Goal: Information Seeking & Learning: Check status

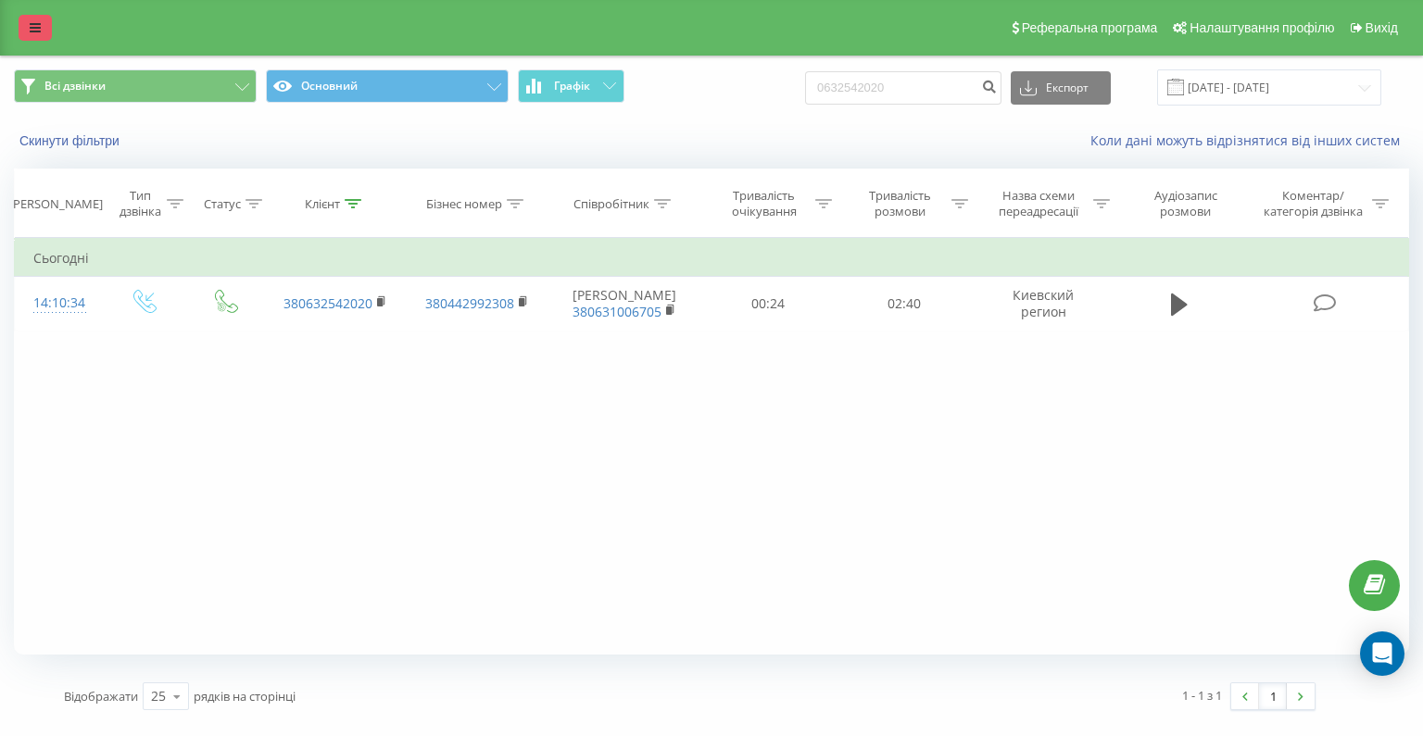
click at [40, 21] on icon at bounding box center [35, 27] width 11 height 13
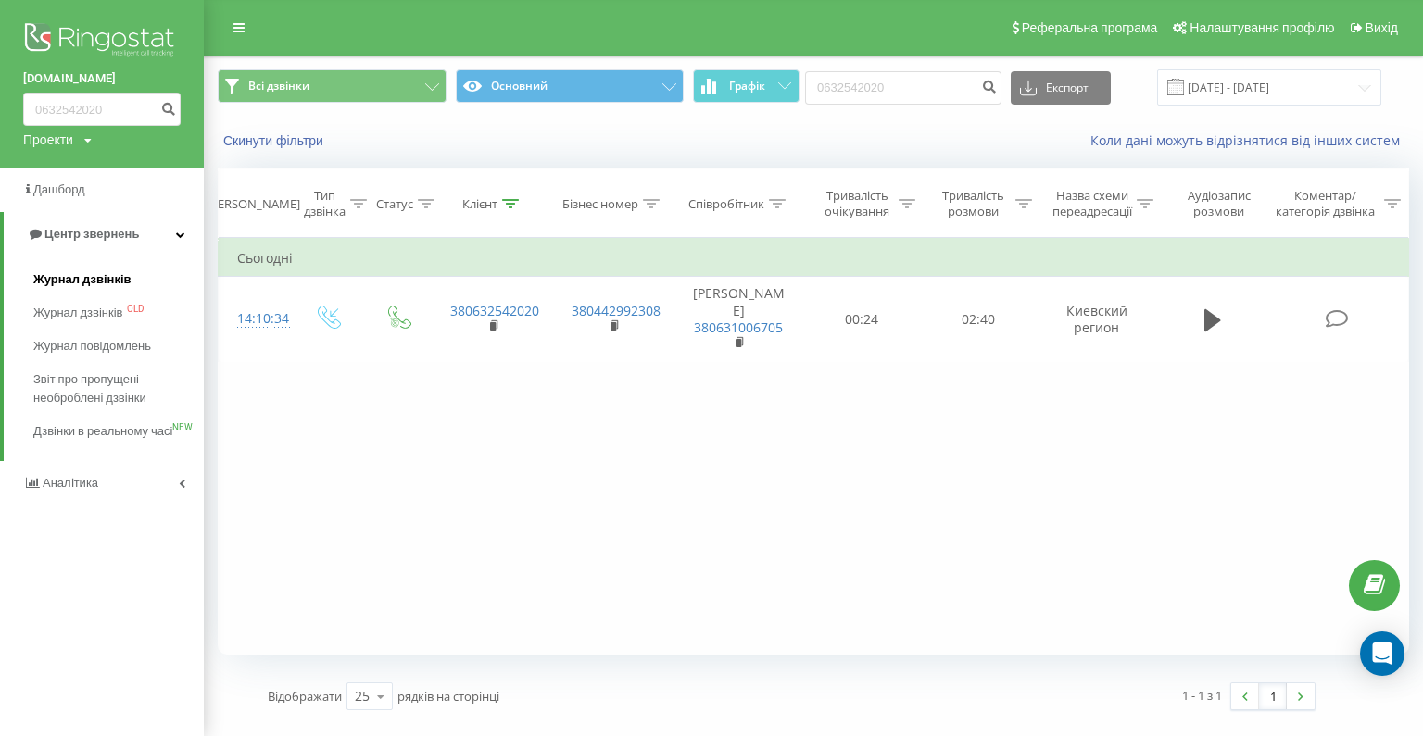
click at [119, 271] on link "Журнал дзвінків" at bounding box center [118, 279] width 170 height 33
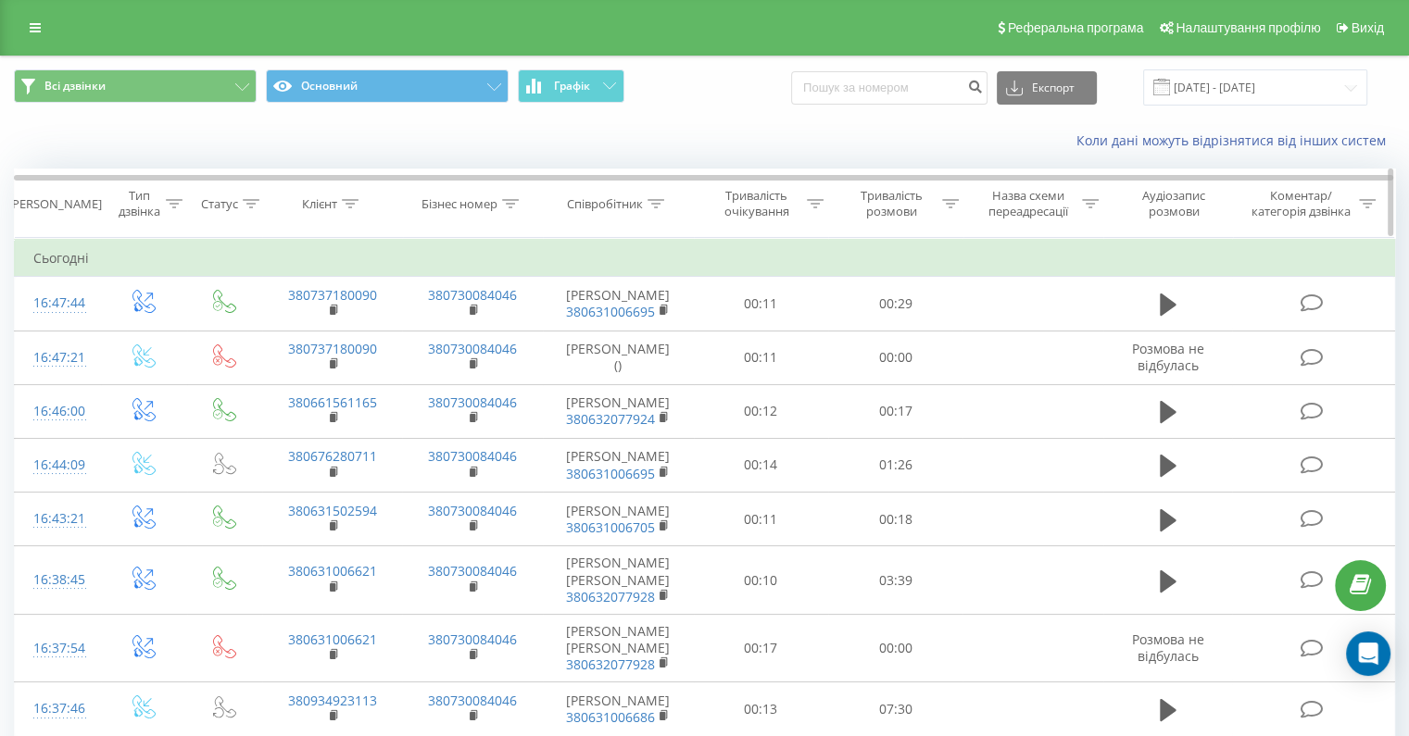
click at [625, 205] on div "Співробітник" at bounding box center [605, 204] width 76 height 16
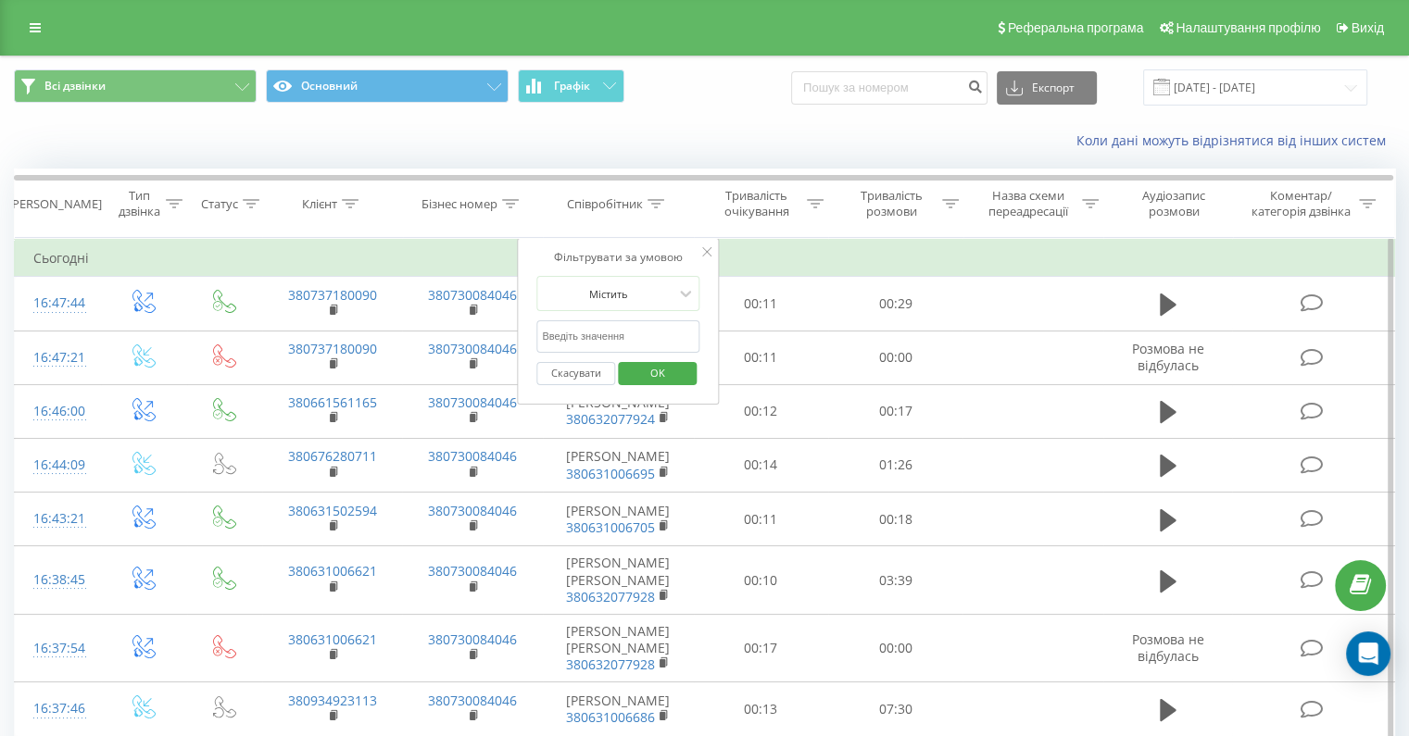
click at [625, 317] on form "Містить Скасувати OK" at bounding box center [617, 335] width 163 height 119
click at [627, 323] on input "text" at bounding box center [617, 336] width 163 height 32
type input "Гавриленко"
click at [658, 375] on span "OK" at bounding box center [658, 372] width 52 height 29
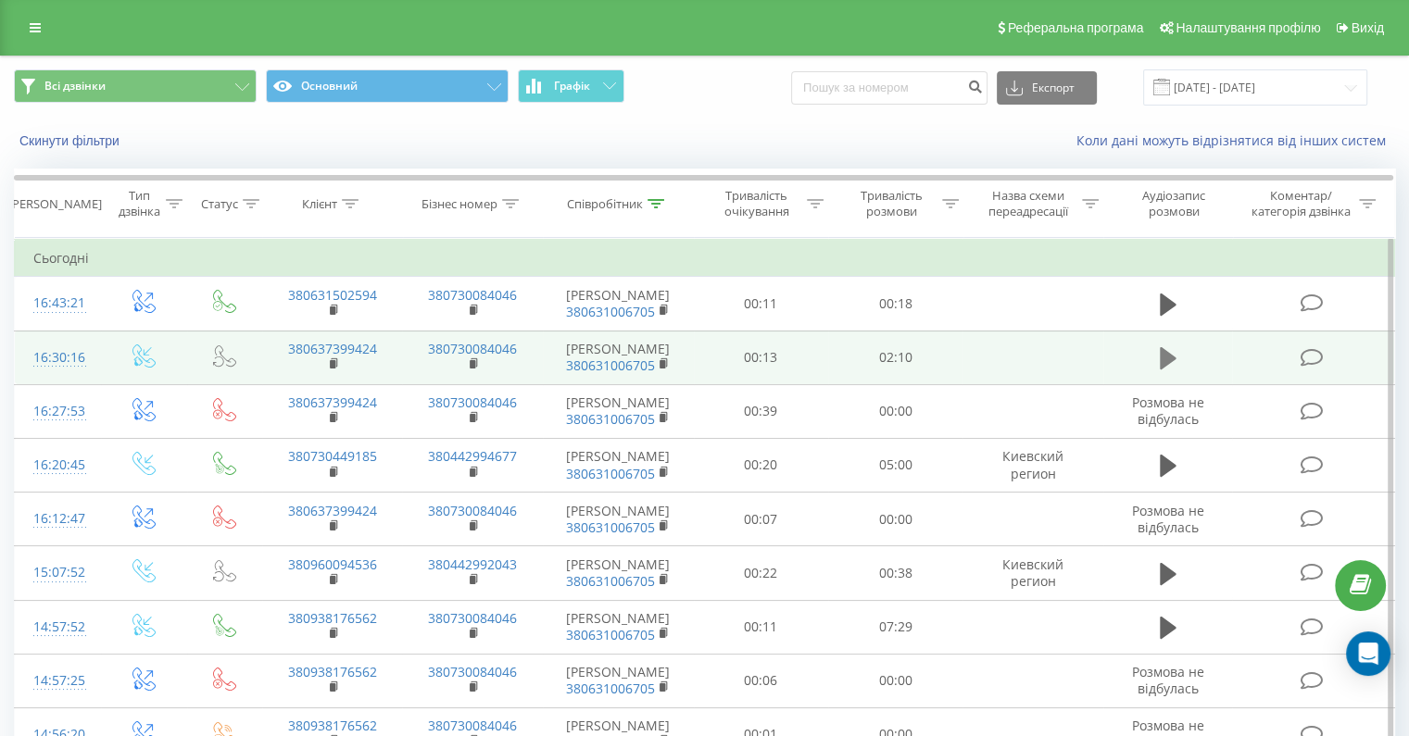
click at [1164, 370] on icon at bounding box center [1168, 358] width 17 height 22
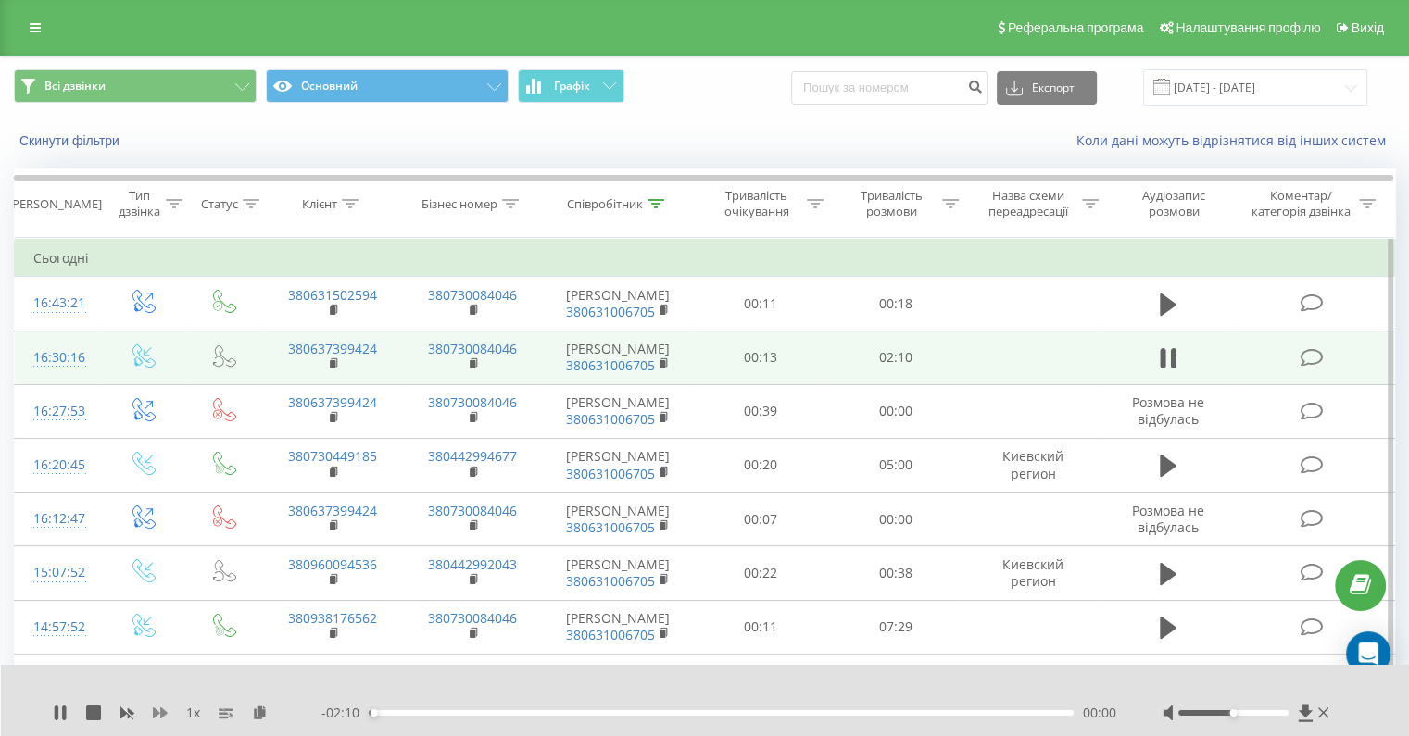
click at [153, 716] on icon at bounding box center [160, 713] width 15 height 15
click at [154, 716] on icon at bounding box center [160, 713] width 15 height 11
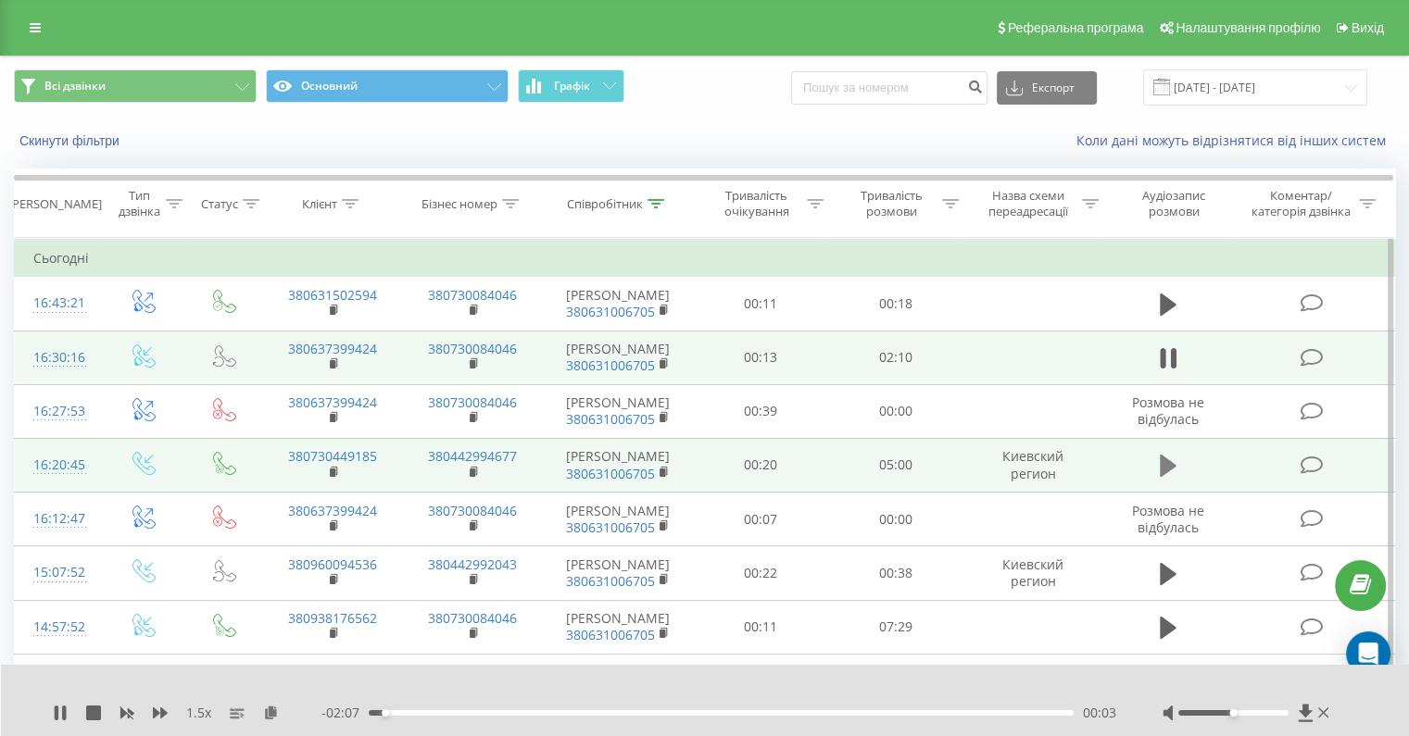
click at [1165, 477] on icon at bounding box center [1168, 466] width 17 height 22
click at [456, 723] on div "1.5 x - 04:59 00:01 00:01" at bounding box center [705, 700] width 1409 height 71
click at [584, 723] on div "1.5 x - 04:58 00:02 00:02" at bounding box center [705, 700] width 1409 height 71
click at [587, 714] on div "00:02" at bounding box center [721, 713] width 705 height 6
click at [763, 712] on div "01:34" at bounding box center [721, 713] width 705 height 6
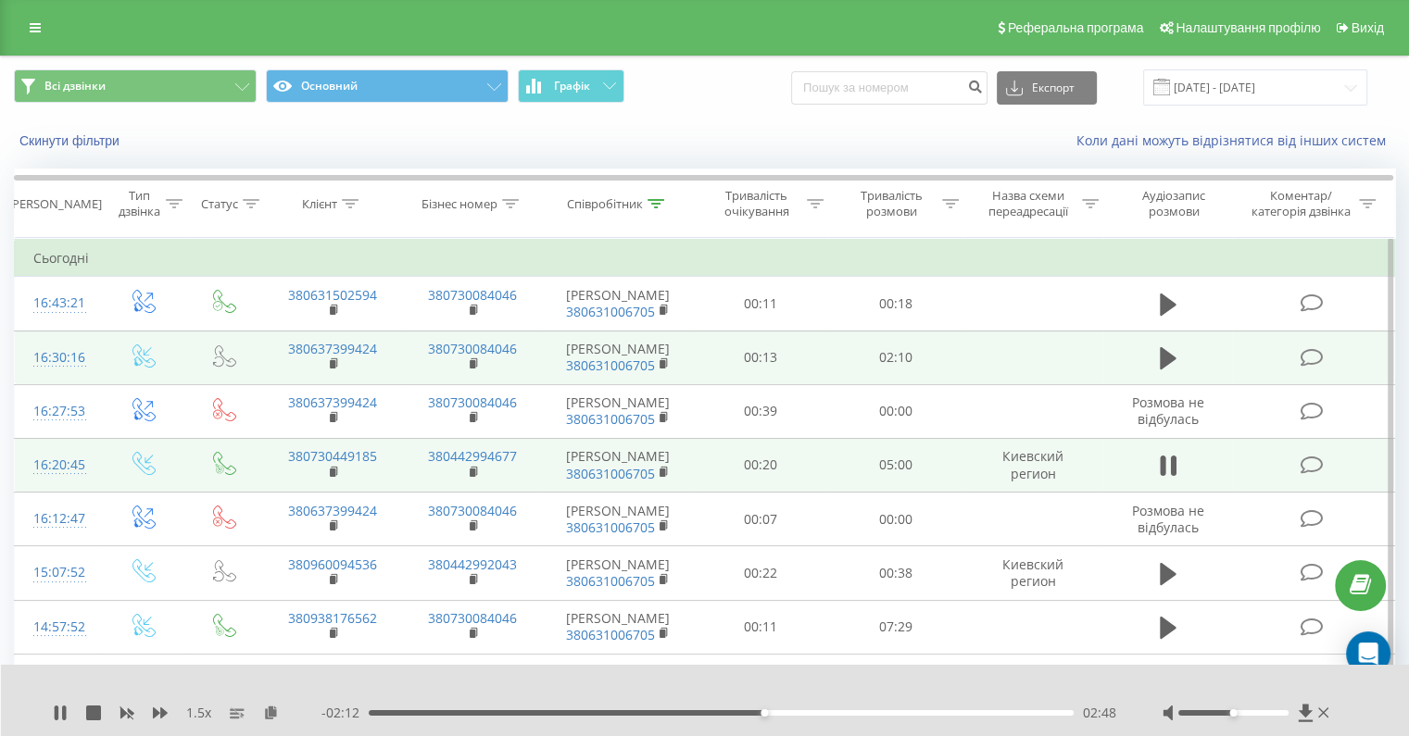
click at [915, 712] on div "02:48" at bounding box center [721, 713] width 705 height 6
click at [945, 712] on div "03:55" at bounding box center [721, 713] width 705 height 6
click at [64, 720] on icon at bounding box center [64, 713] width 4 height 15
click at [59, 708] on icon at bounding box center [60, 713] width 15 height 15
click at [954, 713] on div "04:09" at bounding box center [721, 713] width 705 height 6
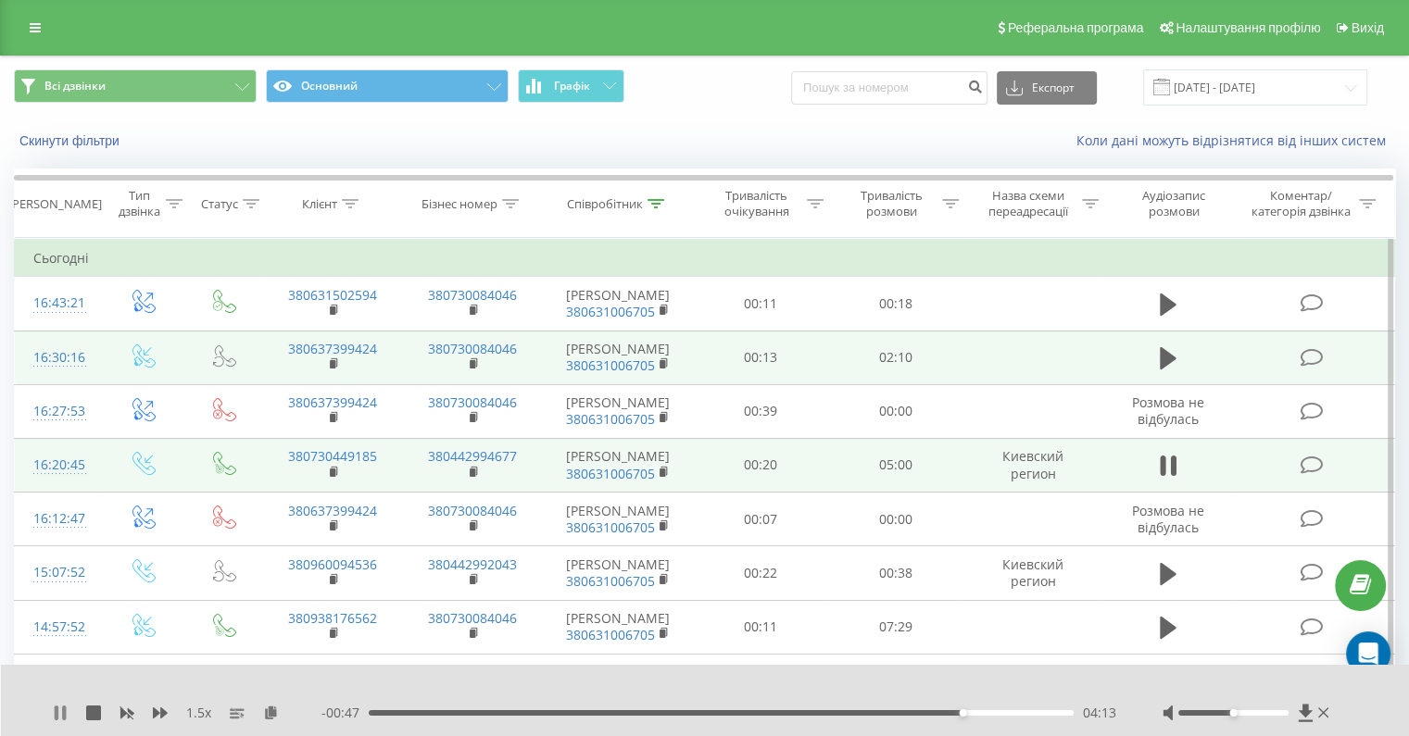
click at [53, 716] on icon at bounding box center [60, 713] width 15 height 15
